Goal: Task Accomplishment & Management: Manage account settings

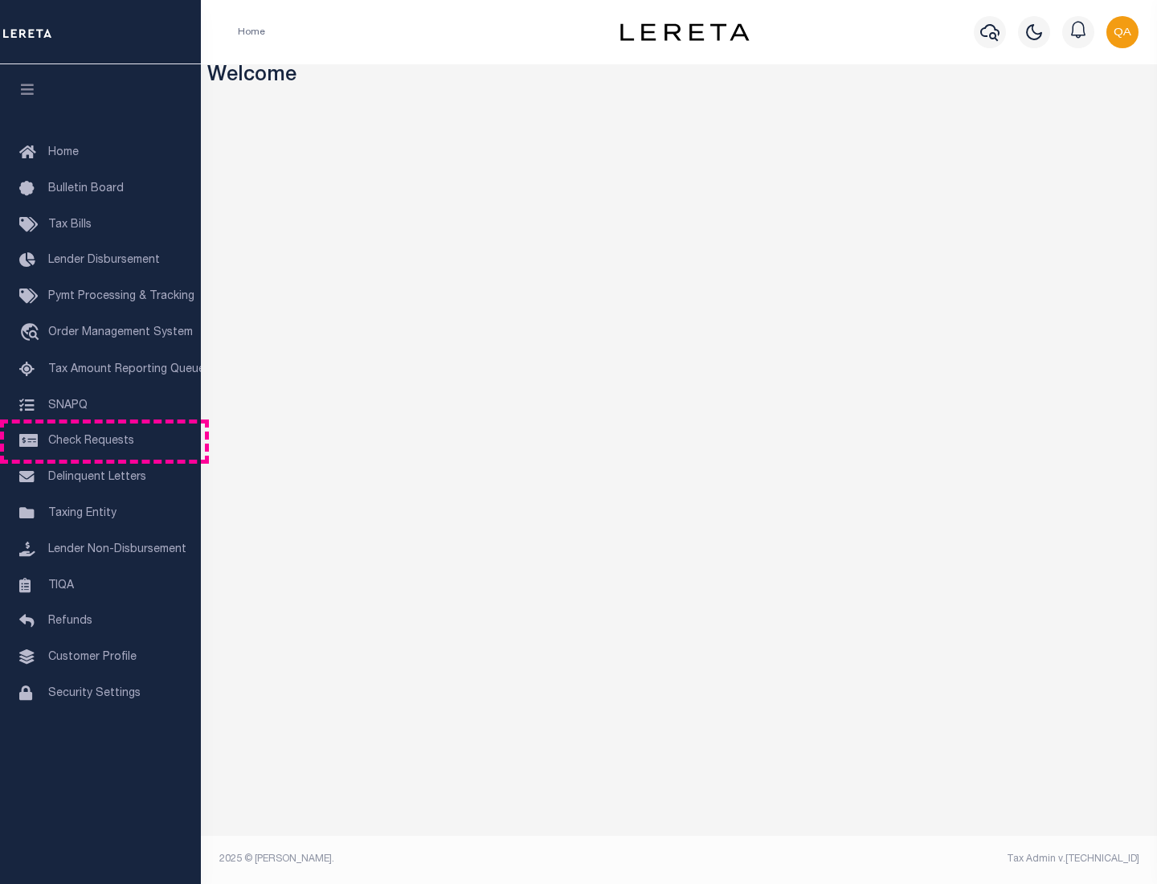
click at [100, 441] on span "Check Requests" at bounding box center [91, 440] width 86 height 11
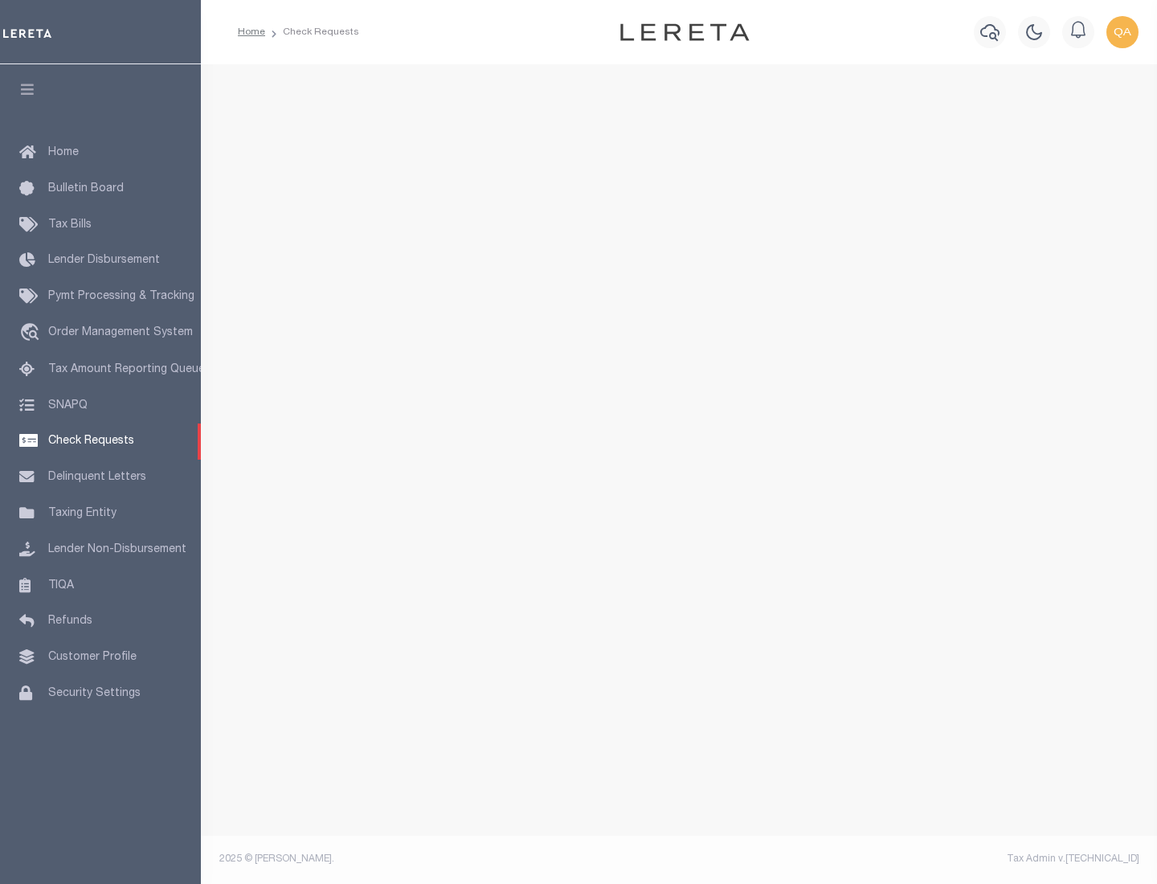
select select "50"
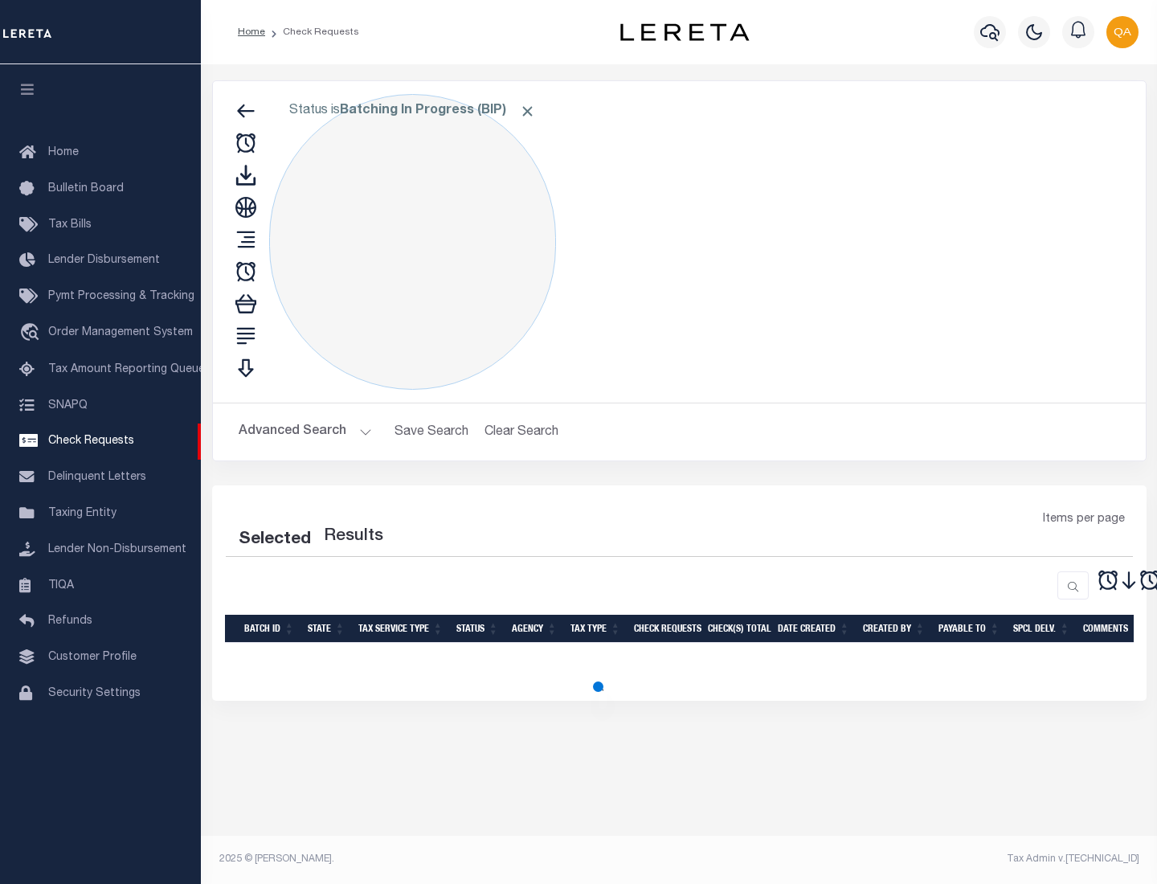
select select "50"
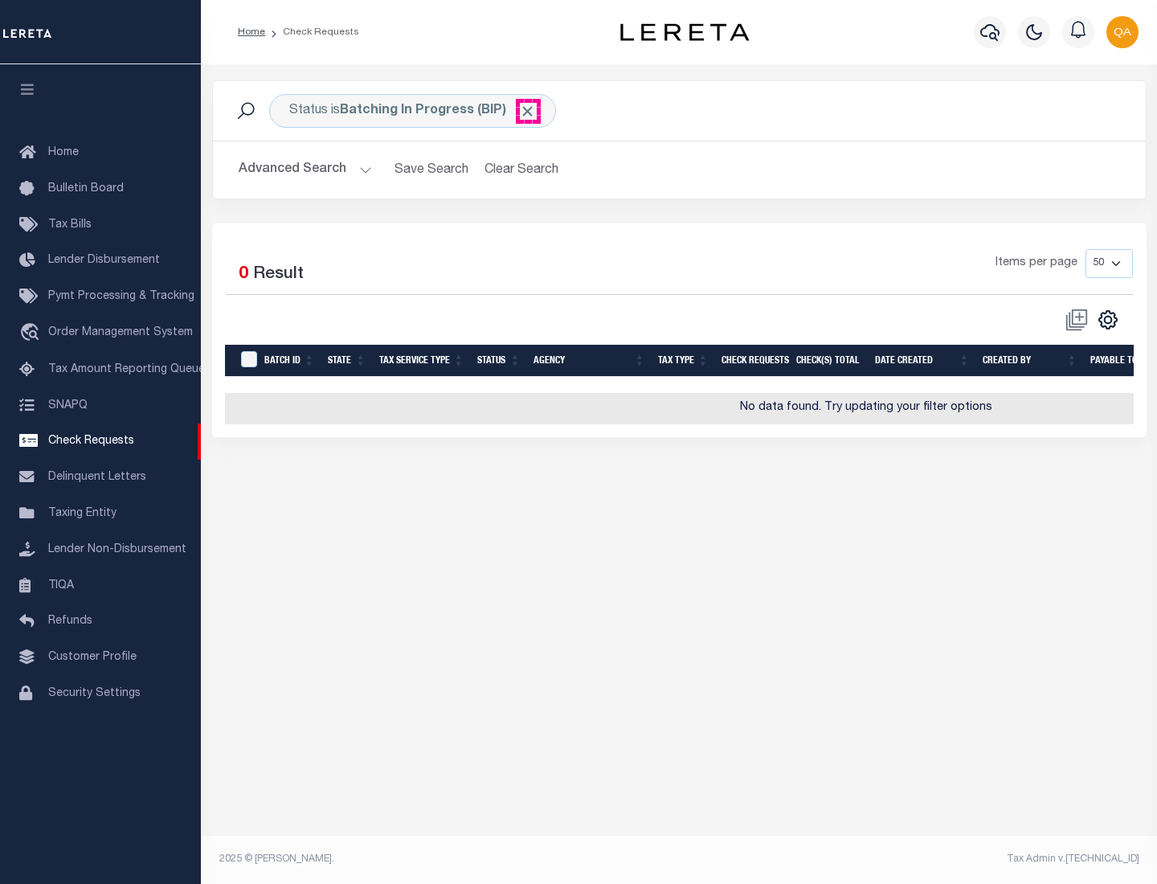
click at [528, 111] on span "Click to Remove" at bounding box center [527, 111] width 17 height 17
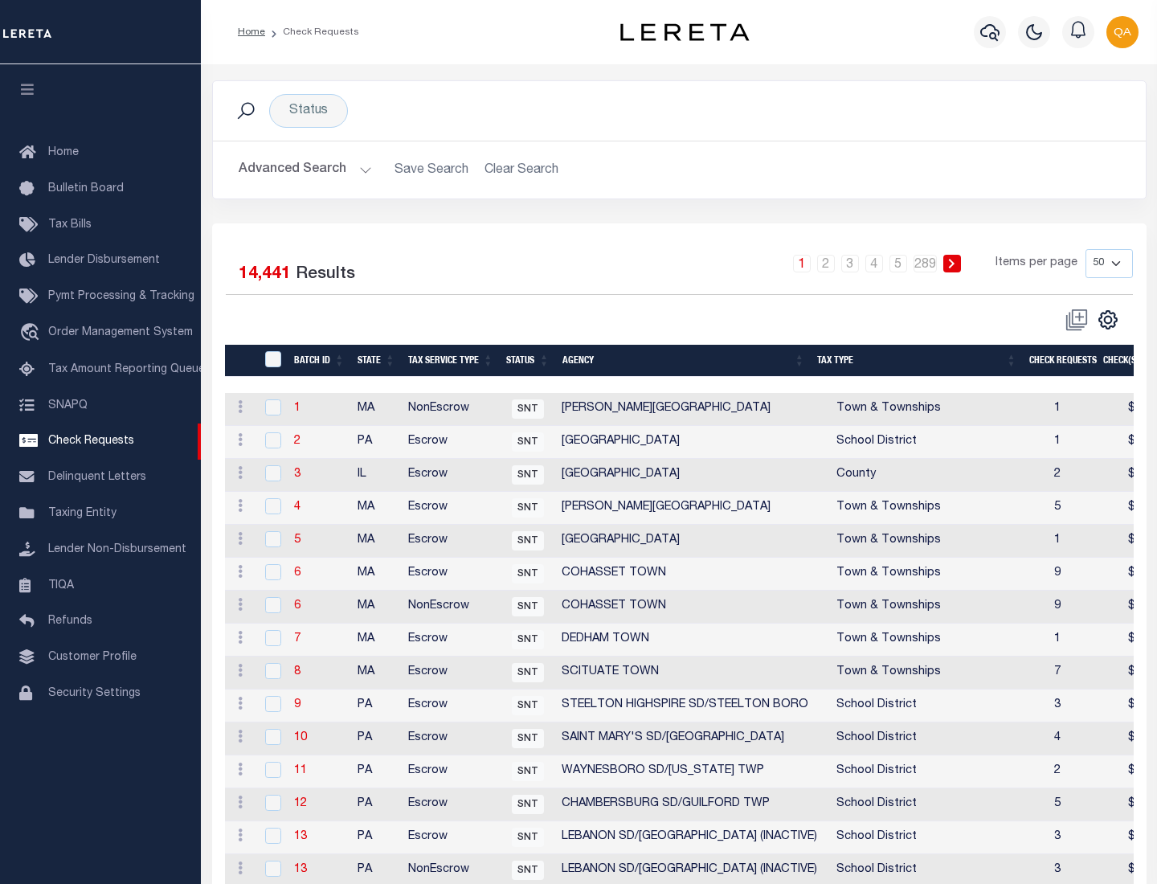
scroll to position [774, 0]
